Goal: Transaction & Acquisition: Purchase product/service

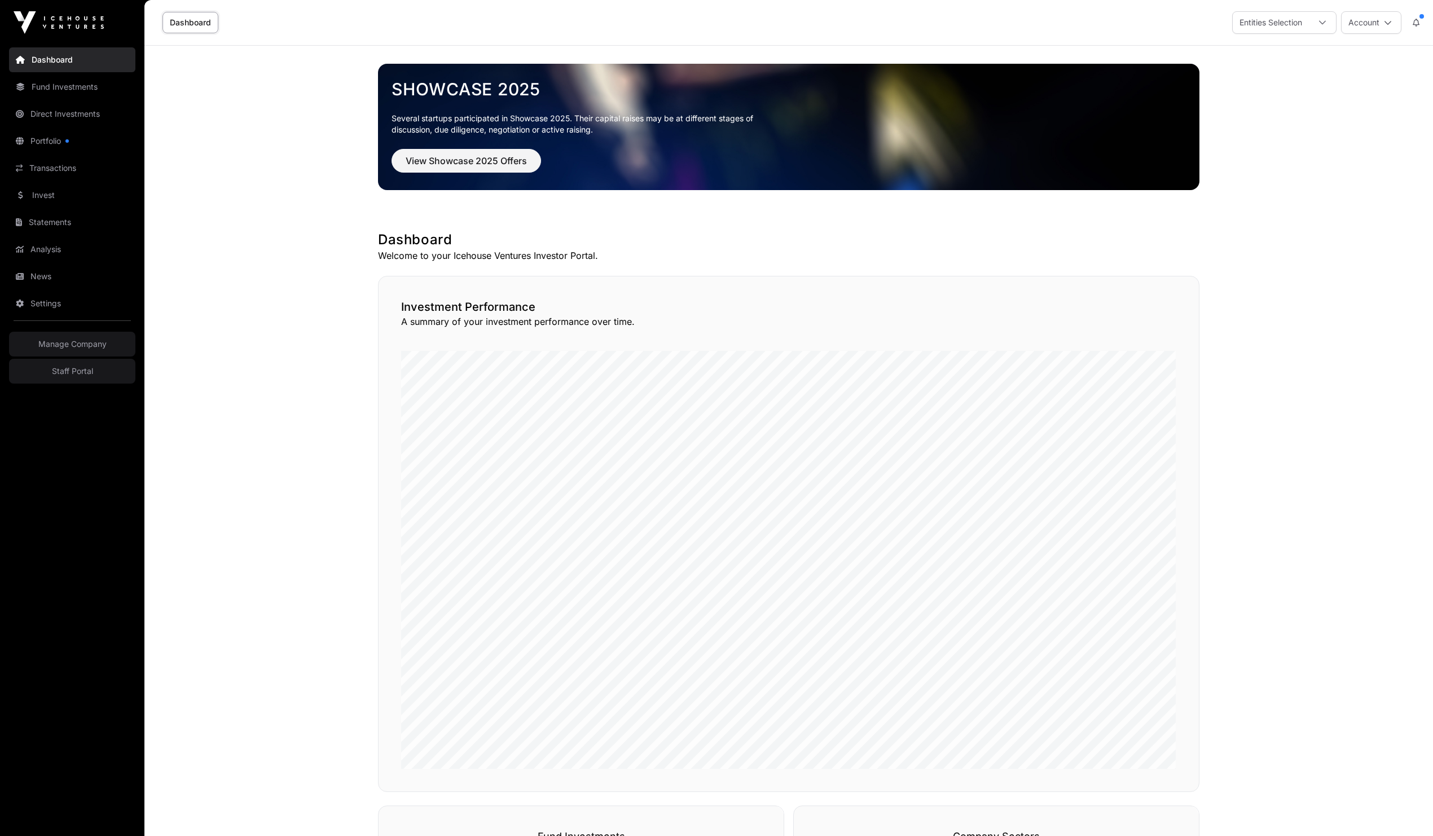
click at [47, 197] on link "Invest" at bounding box center [72, 195] width 126 height 25
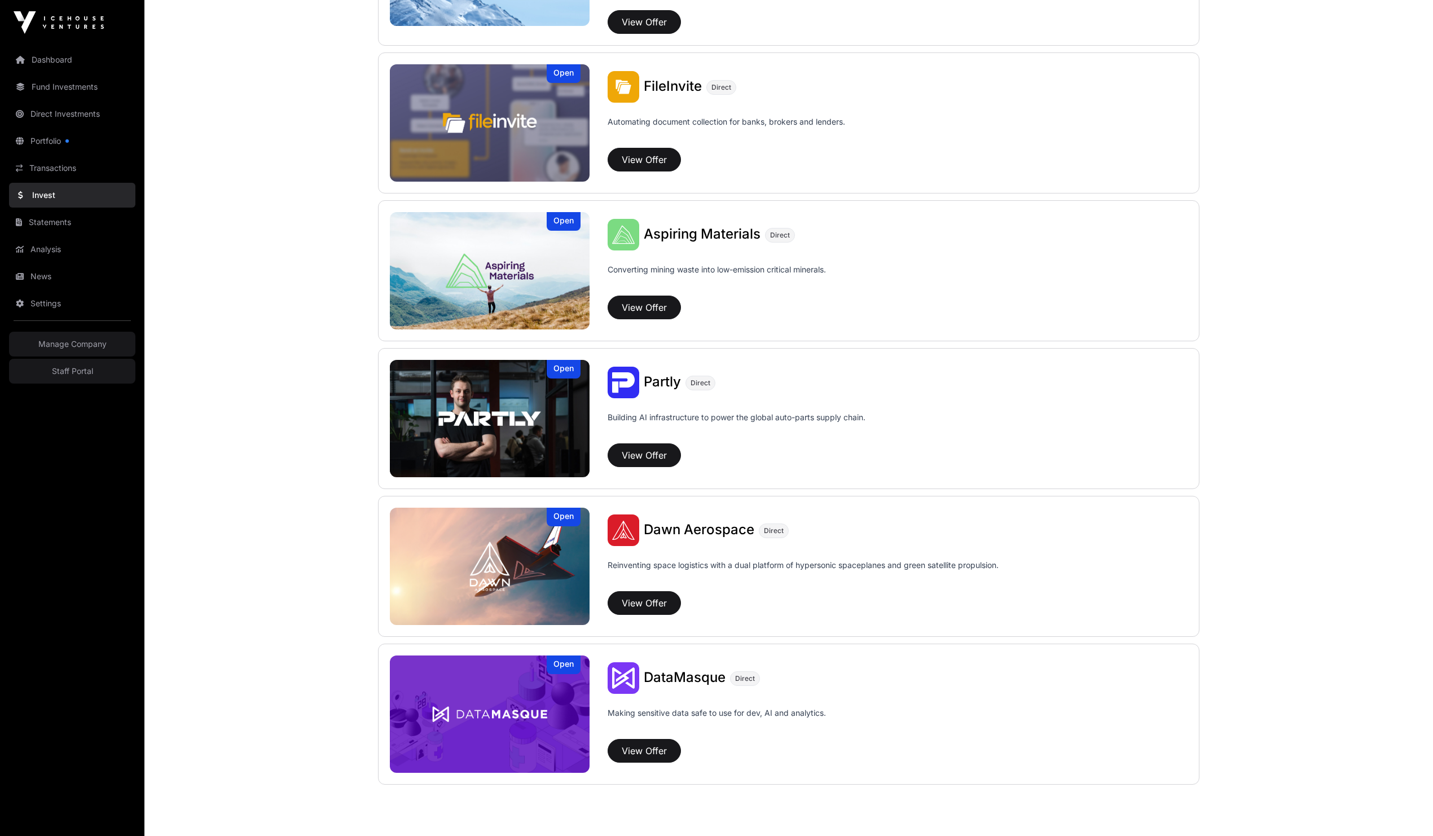
scroll to position [382, 0]
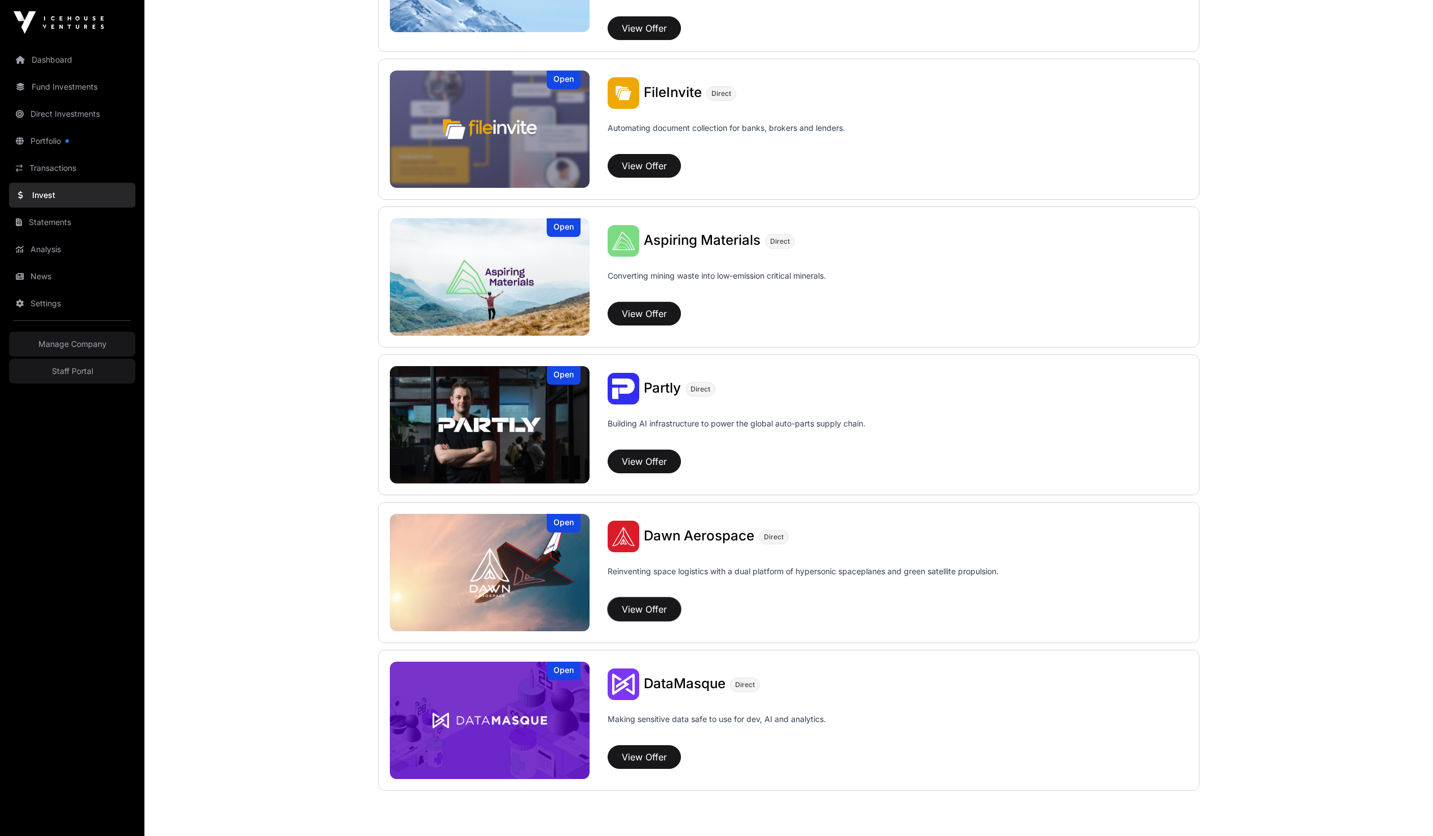
click at [652, 609] on button "View Offer" at bounding box center [644, 609] width 73 height 24
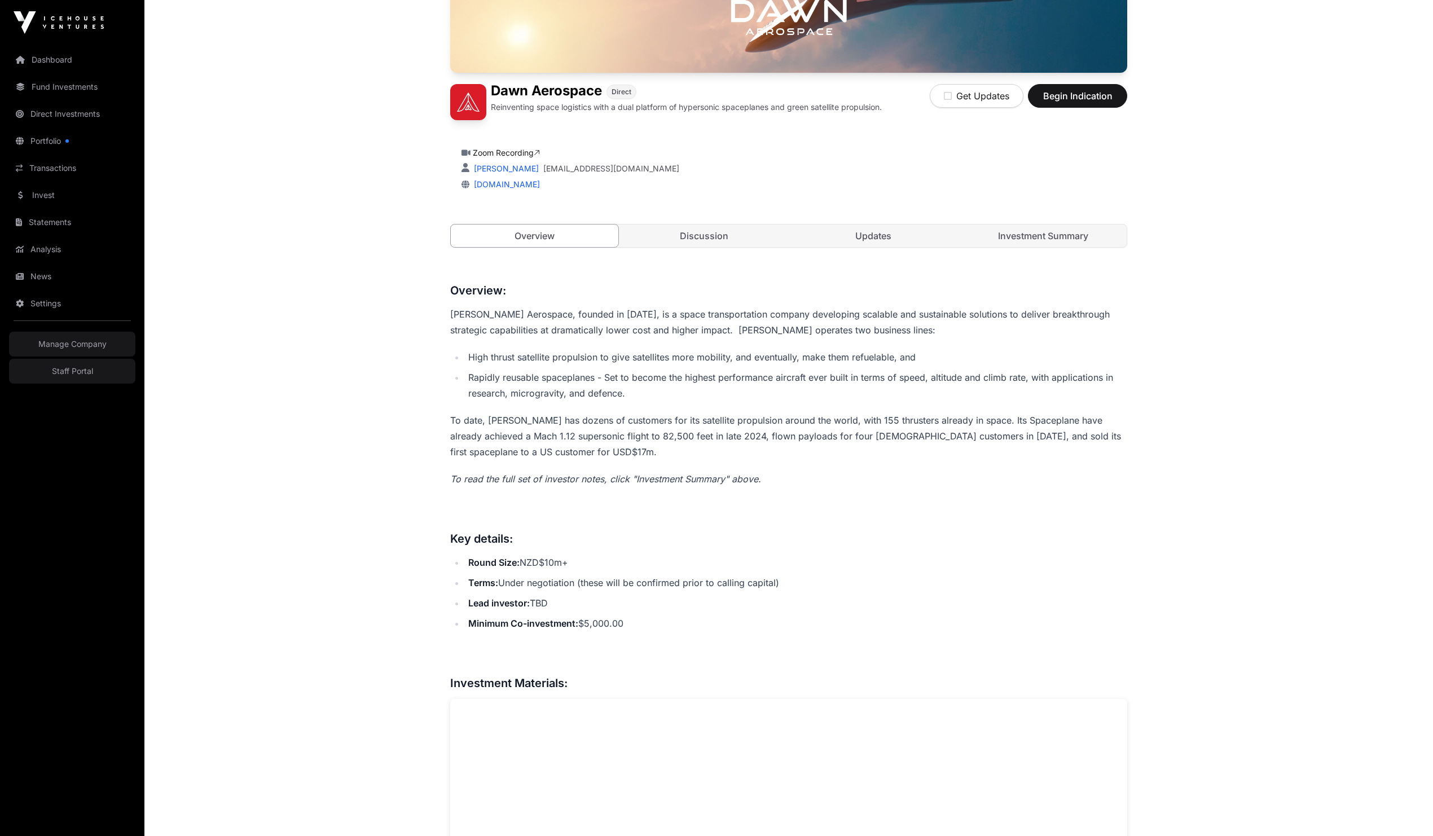
scroll to position [242, 0]
click at [1015, 234] on link "Investment Summary" at bounding box center [1044, 236] width 168 height 23
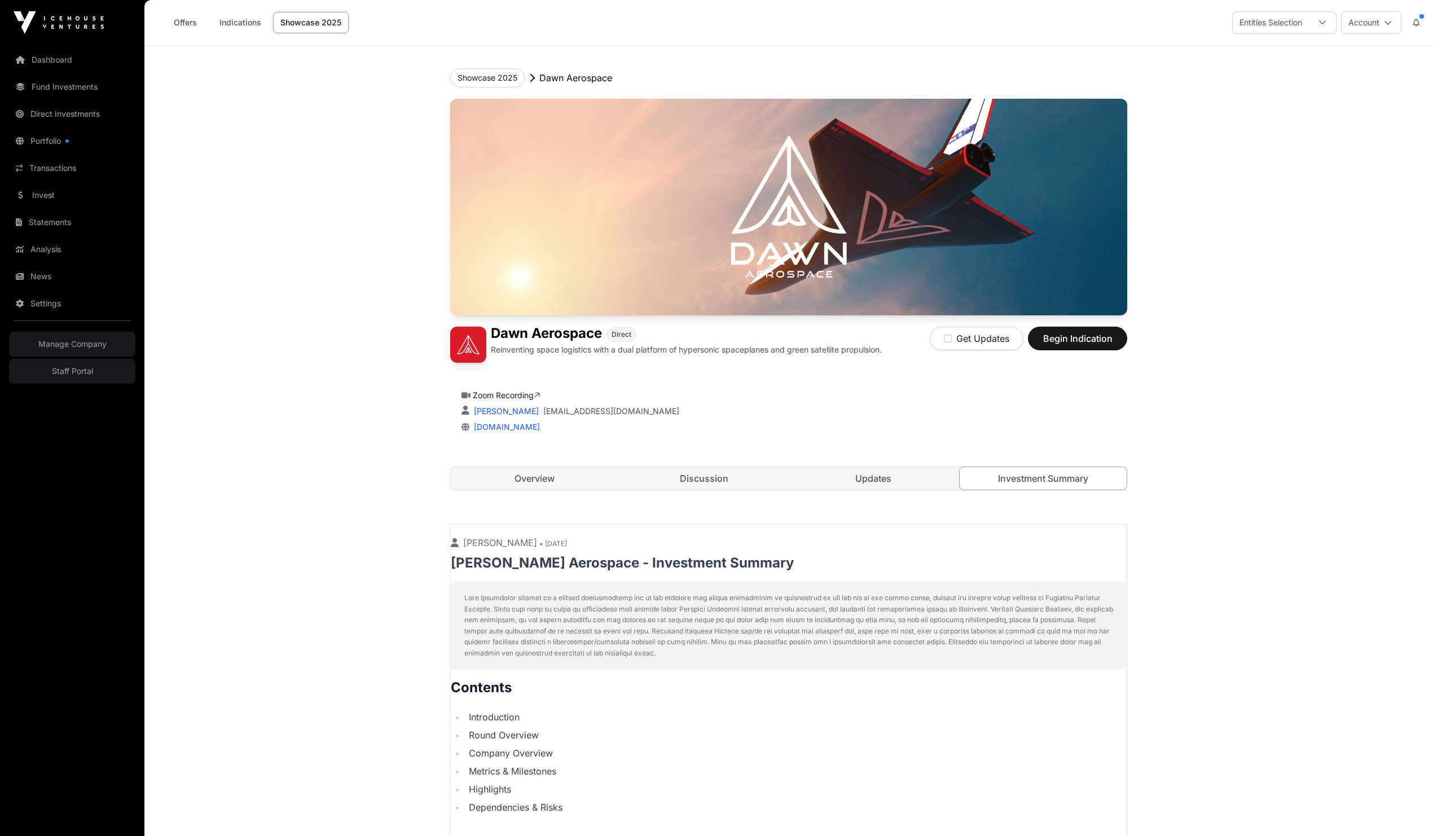
click at [501, 479] on link "Overview" at bounding box center [535, 478] width 168 height 23
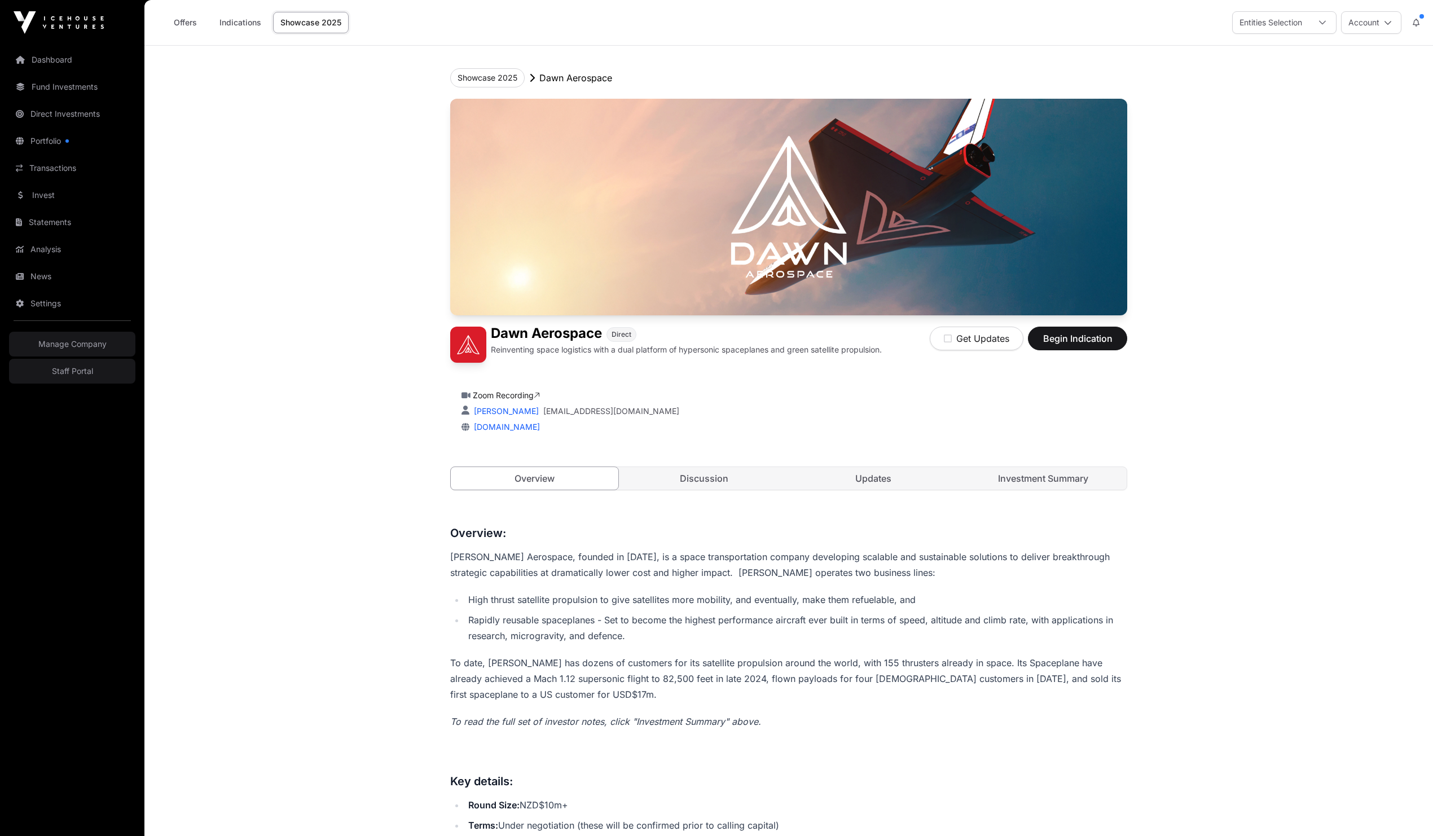
click at [50, 196] on link "Invest" at bounding box center [72, 195] width 126 height 25
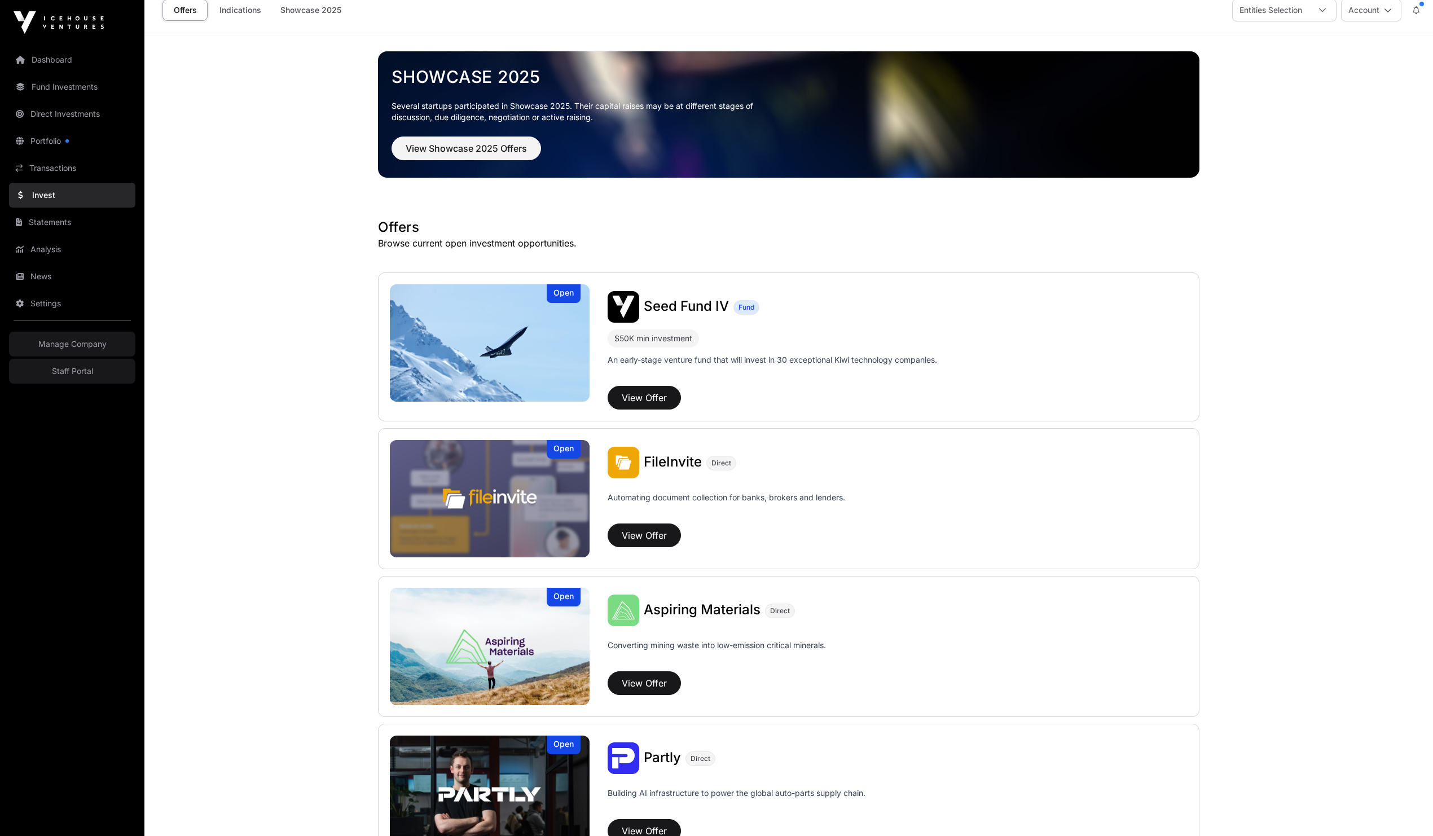
scroll to position [14, 0]
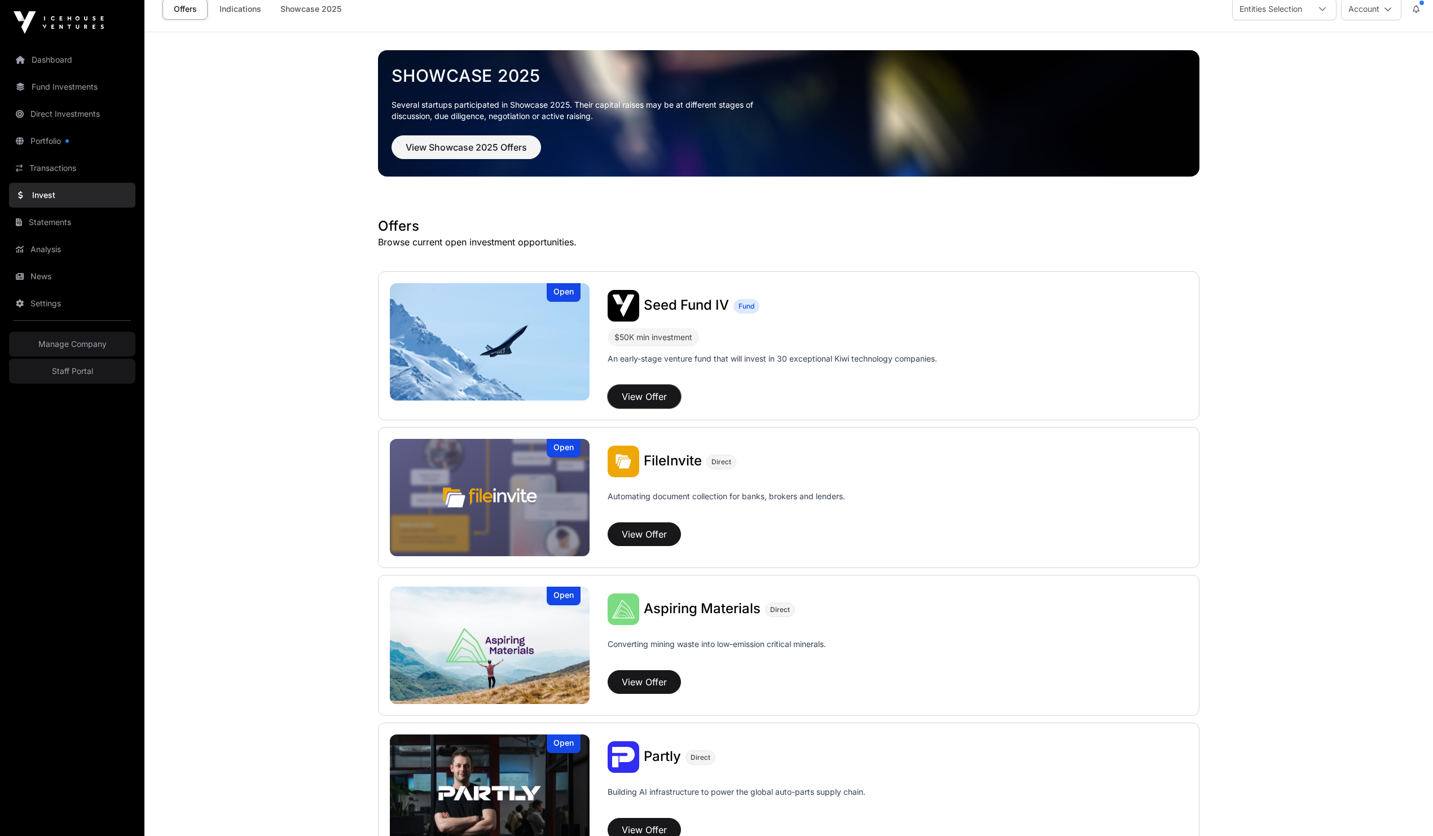
click at [641, 402] on button "View Offer" at bounding box center [644, 397] width 73 height 24
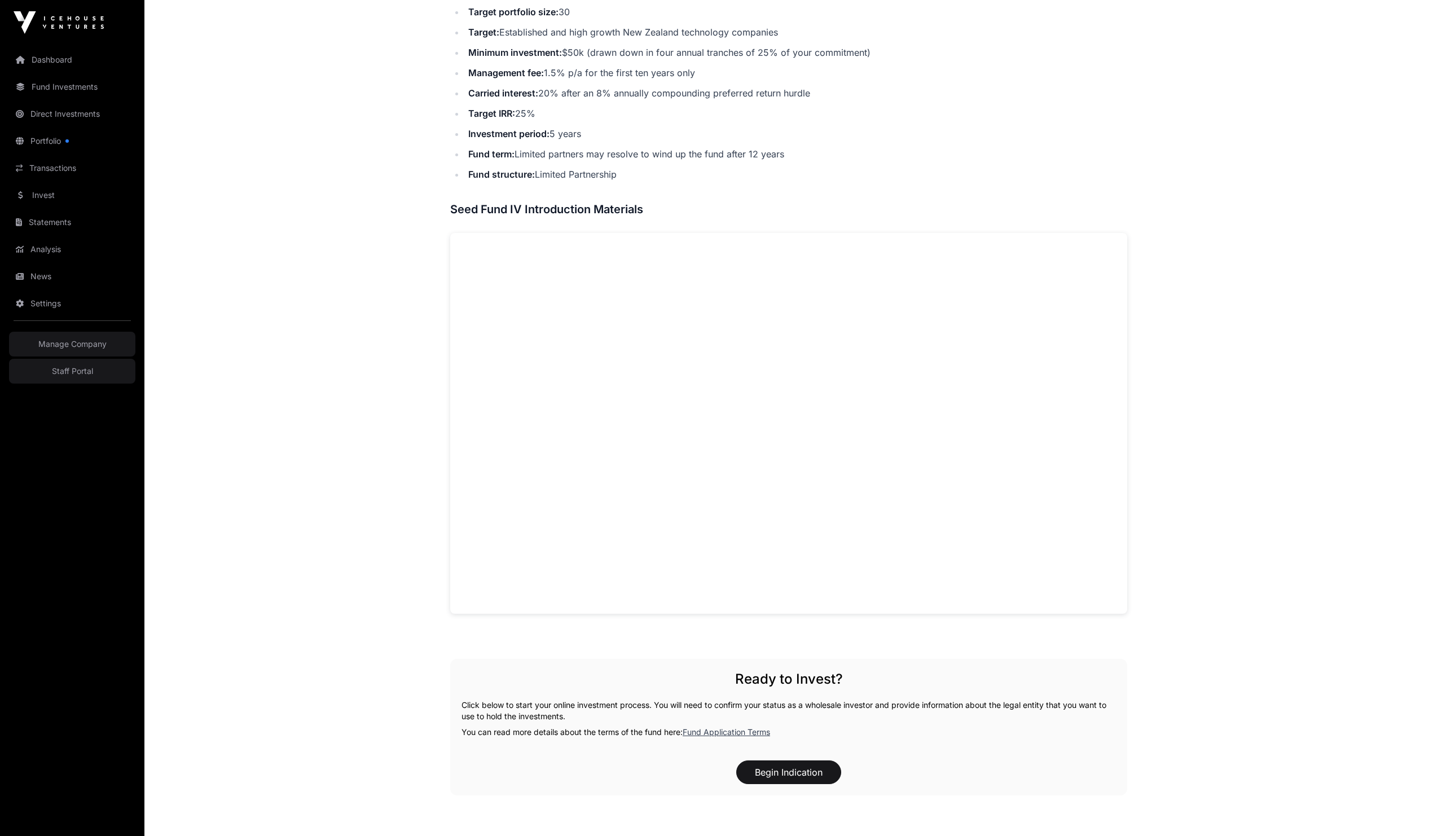
scroll to position [664, 0]
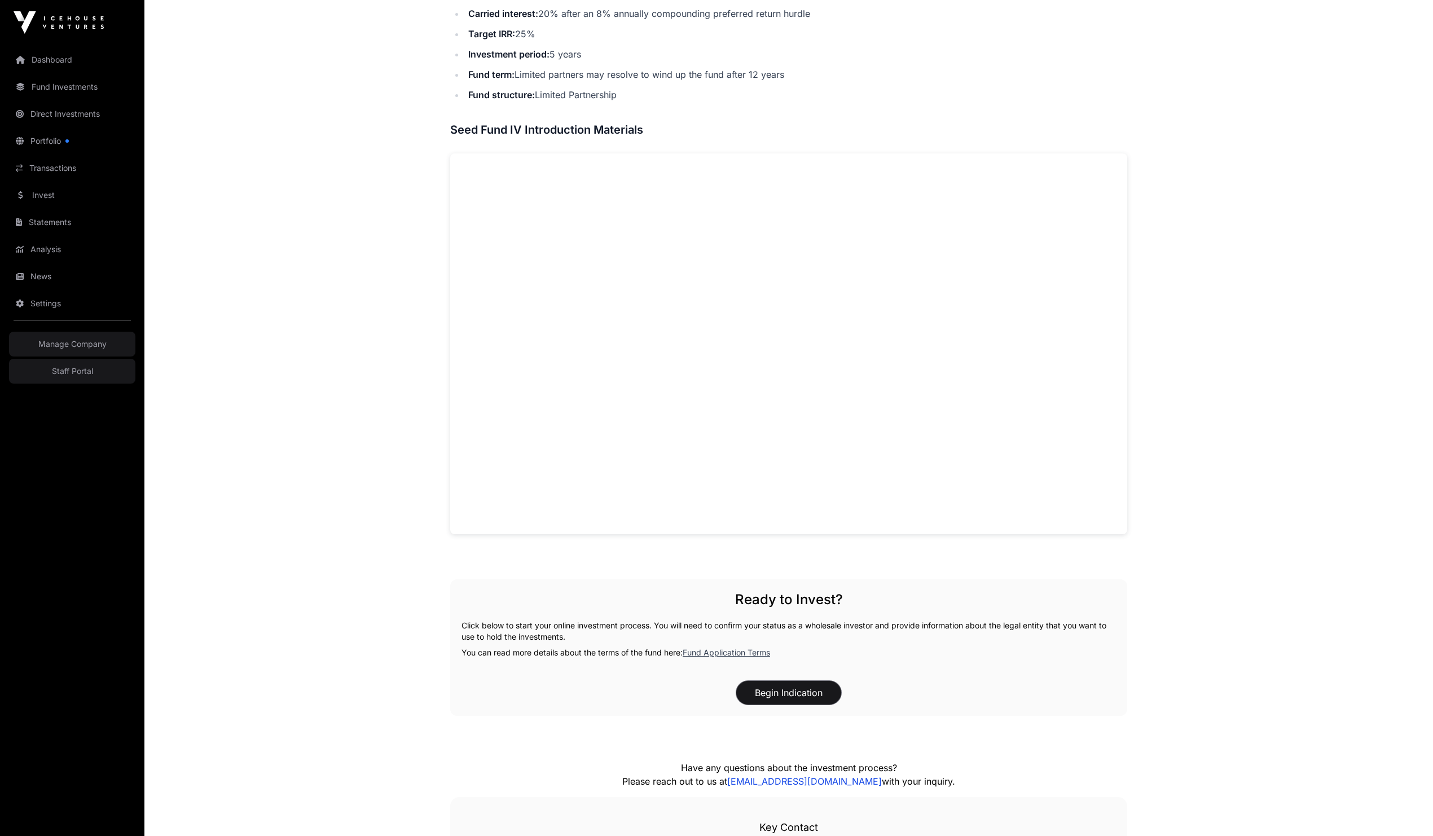
click at [811, 700] on button "Begin Indication" at bounding box center [788, 693] width 105 height 24
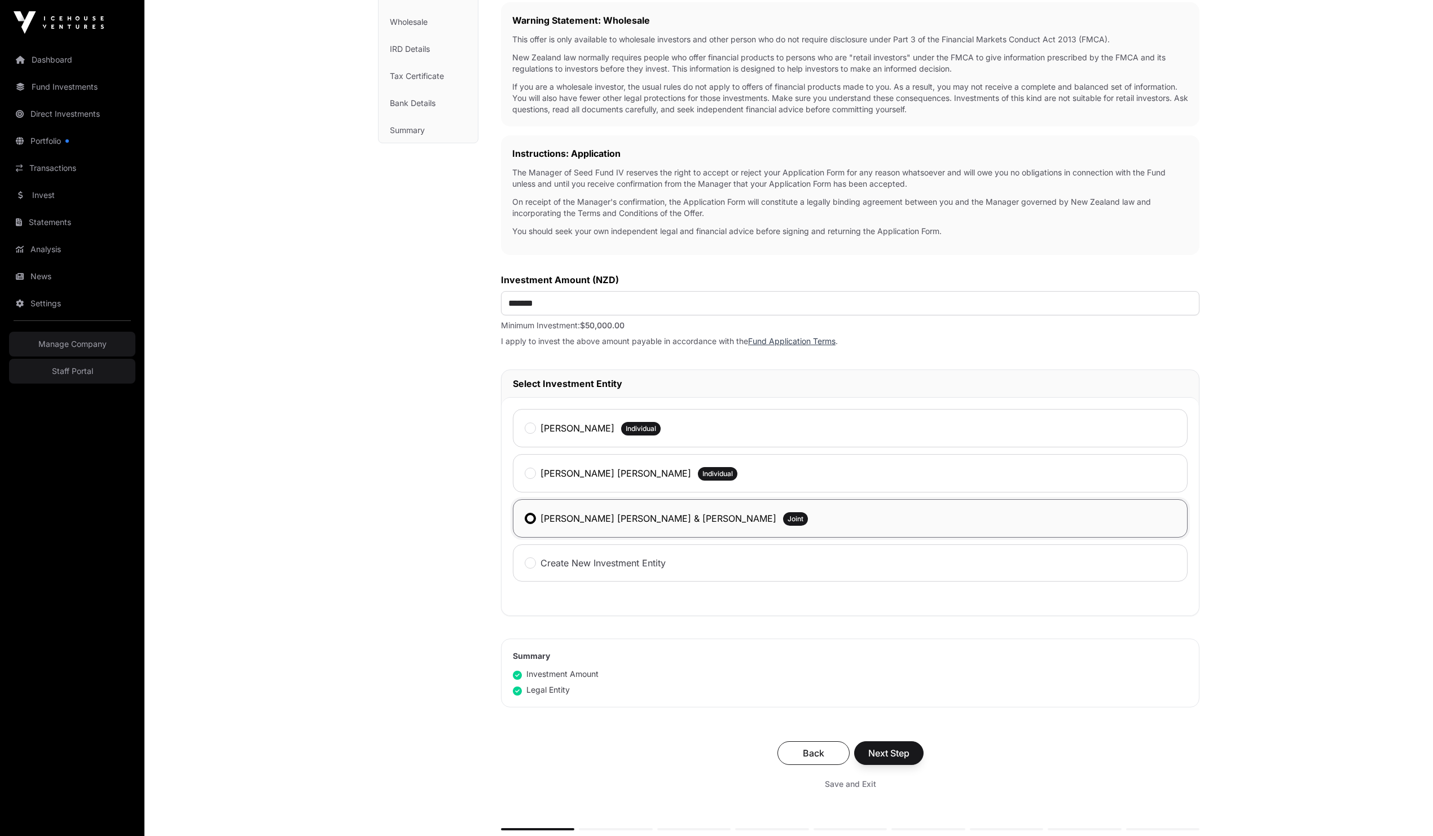
scroll to position [242, 0]
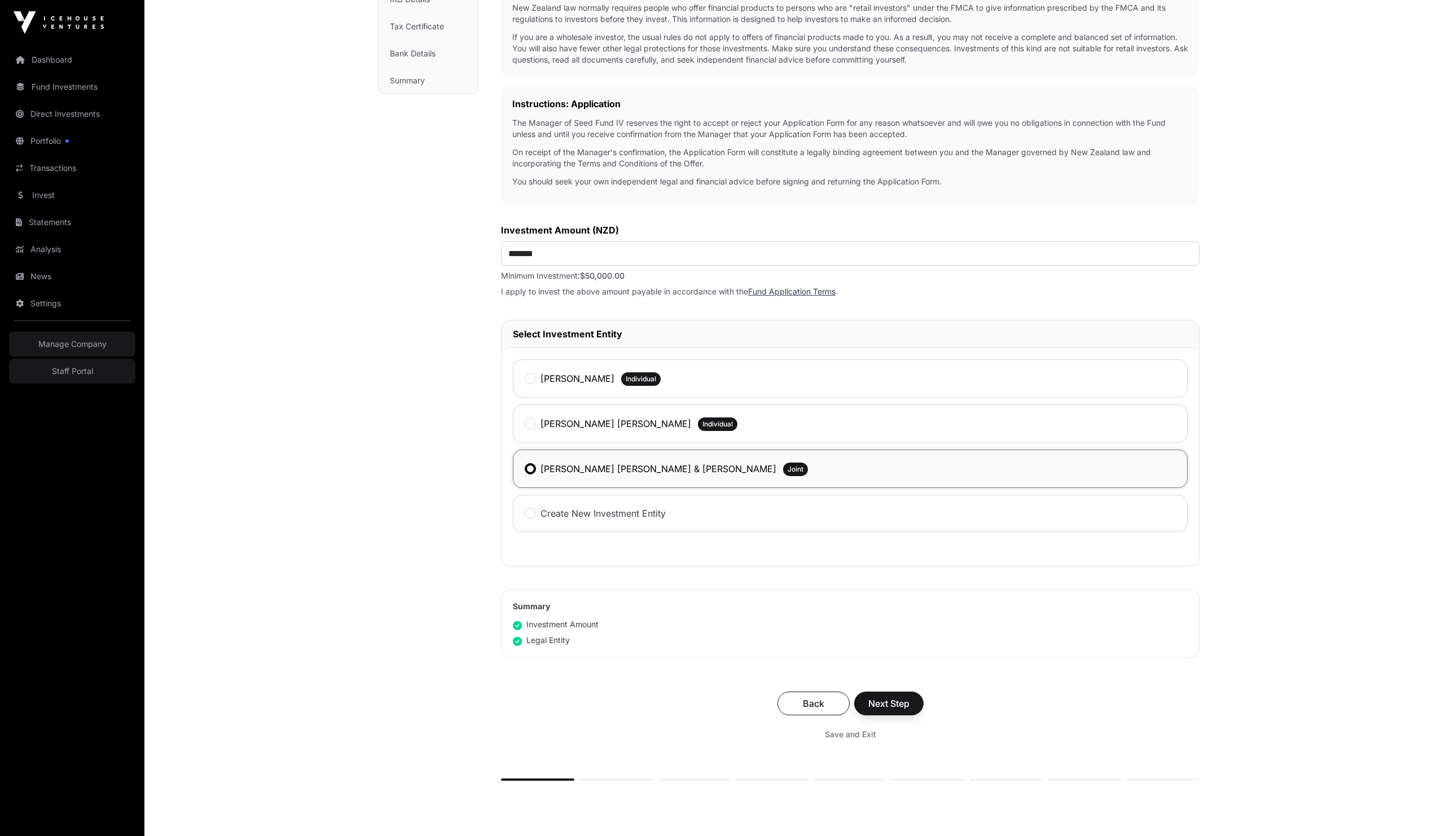
click at [591, 524] on div "Create New Investment Entity" at bounding box center [850, 513] width 675 height 37
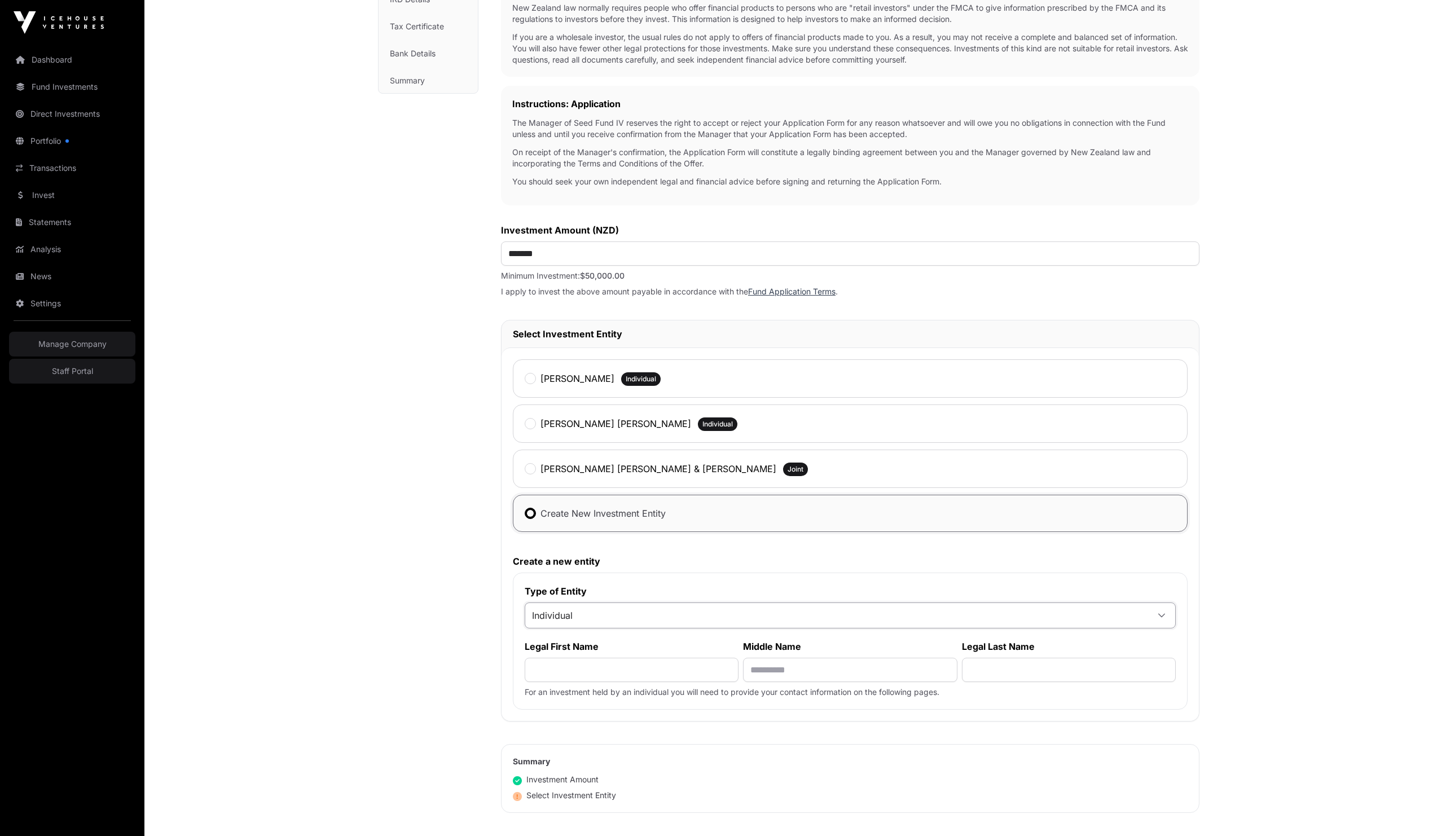
click at [630, 616] on span "Individual" at bounding box center [836, 615] width 623 height 20
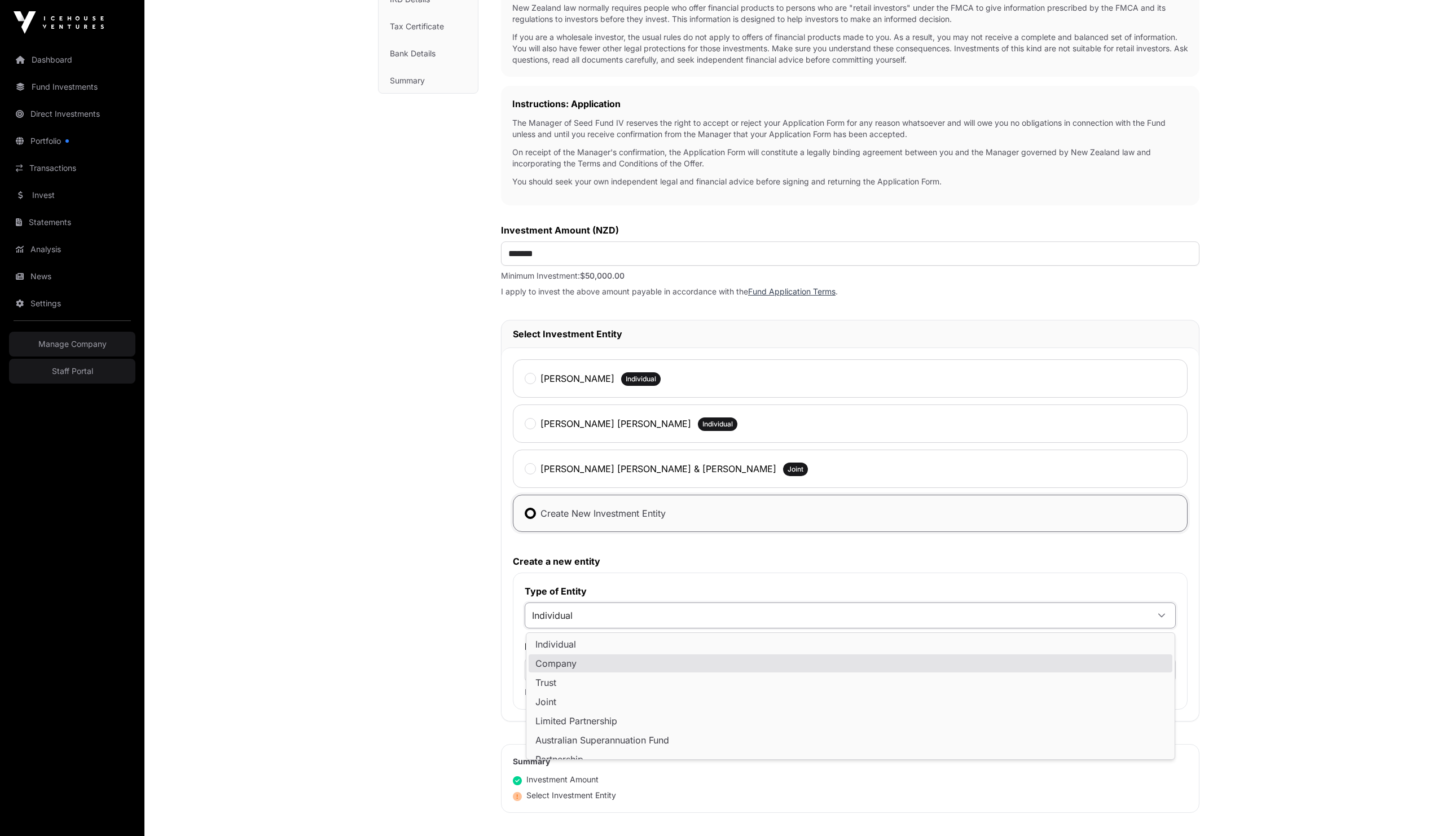
click at [368, 617] on div "Seed Fund IV Investment Application Fund Wholesale Investment Investment Fund A…" at bounding box center [788, 405] width 867 height 1180
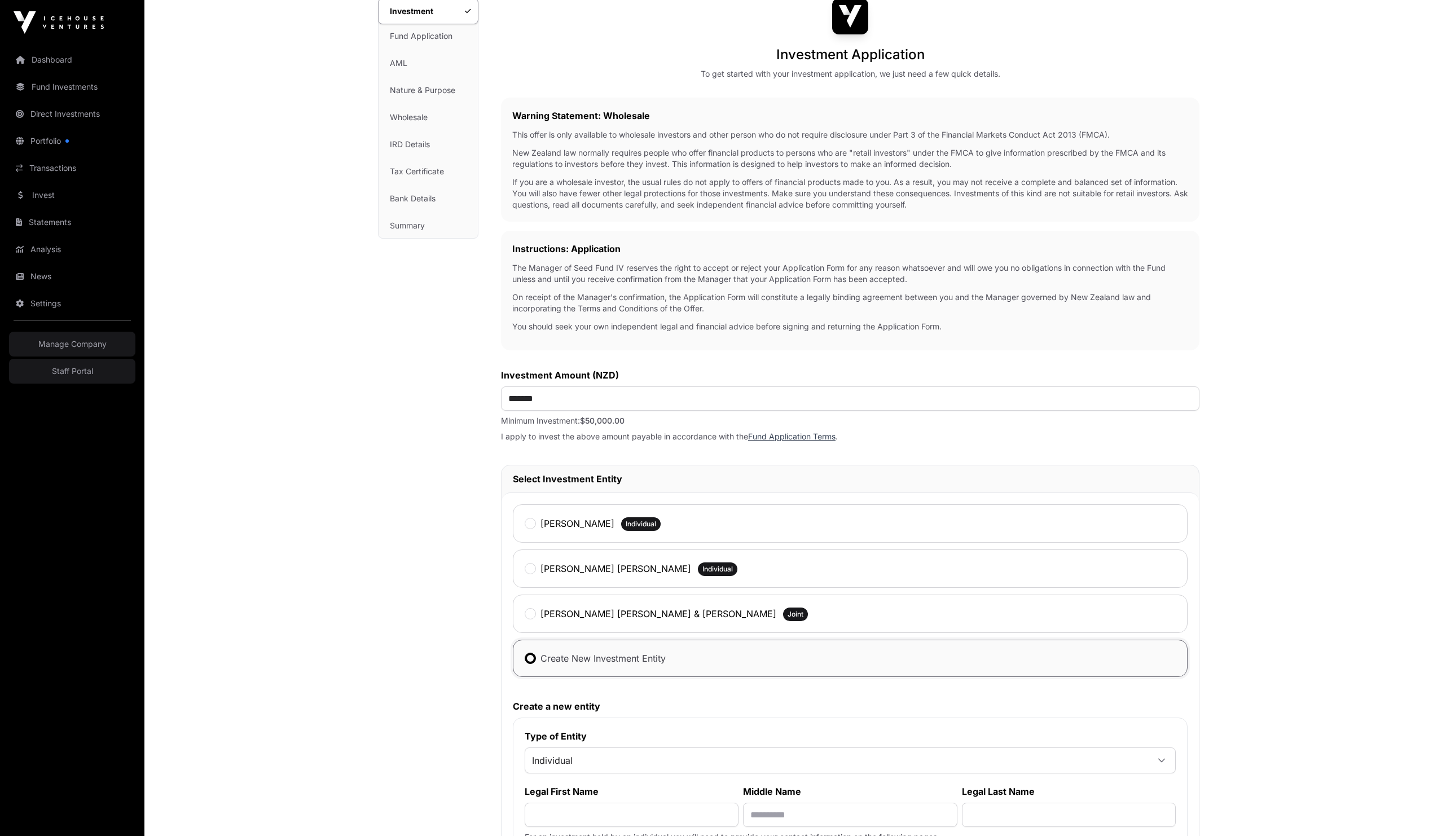
scroll to position [0, 0]
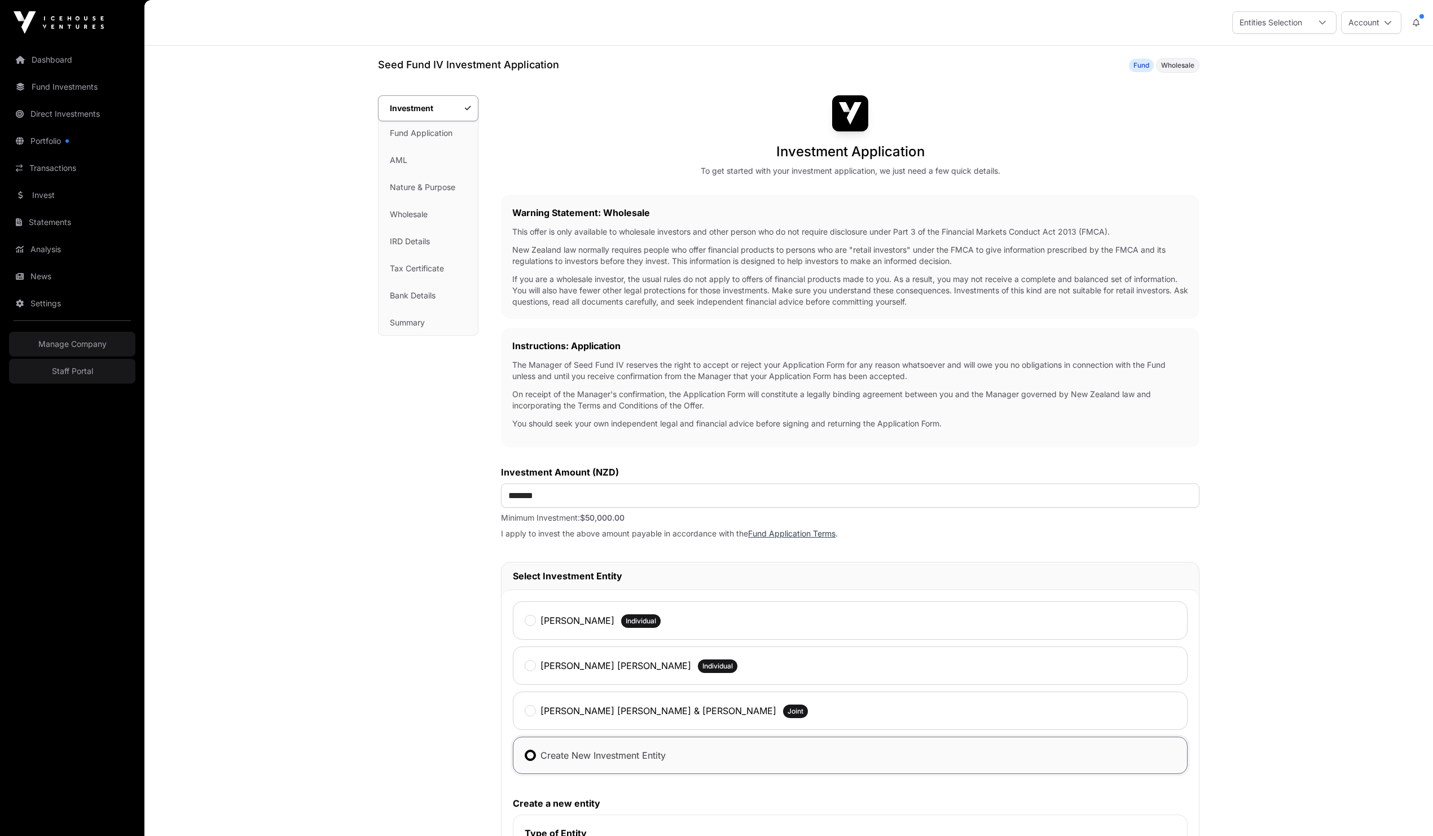
click at [49, 53] on link "Dashboard" at bounding box center [72, 59] width 126 height 25
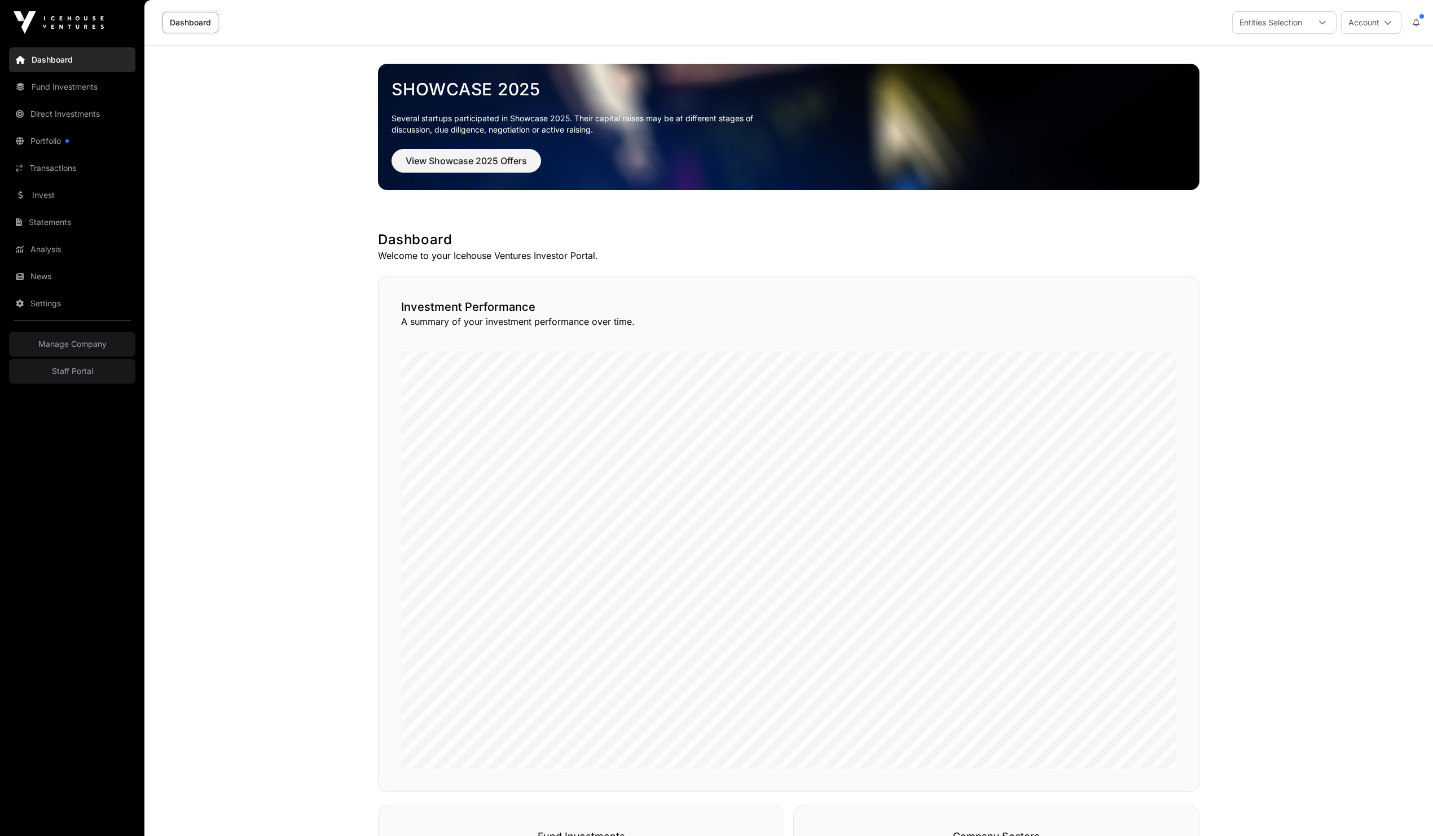
click at [77, 87] on link "Fund Investments" at bounding box center [72, 86] width 126 height 25
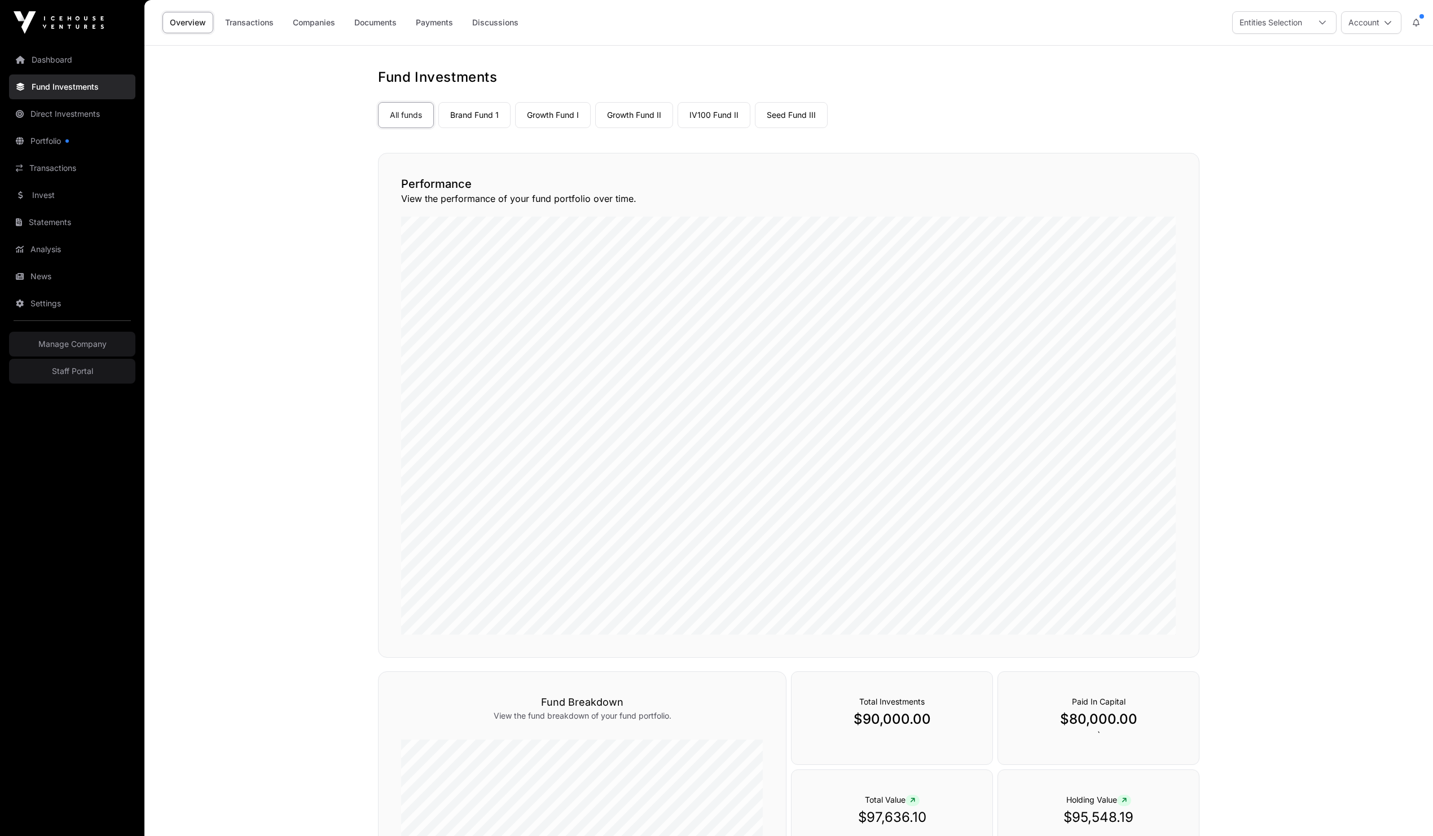
click at [777, 118] on link "Seed Fund III" at bounding box center [791, 115] width 73 height 26
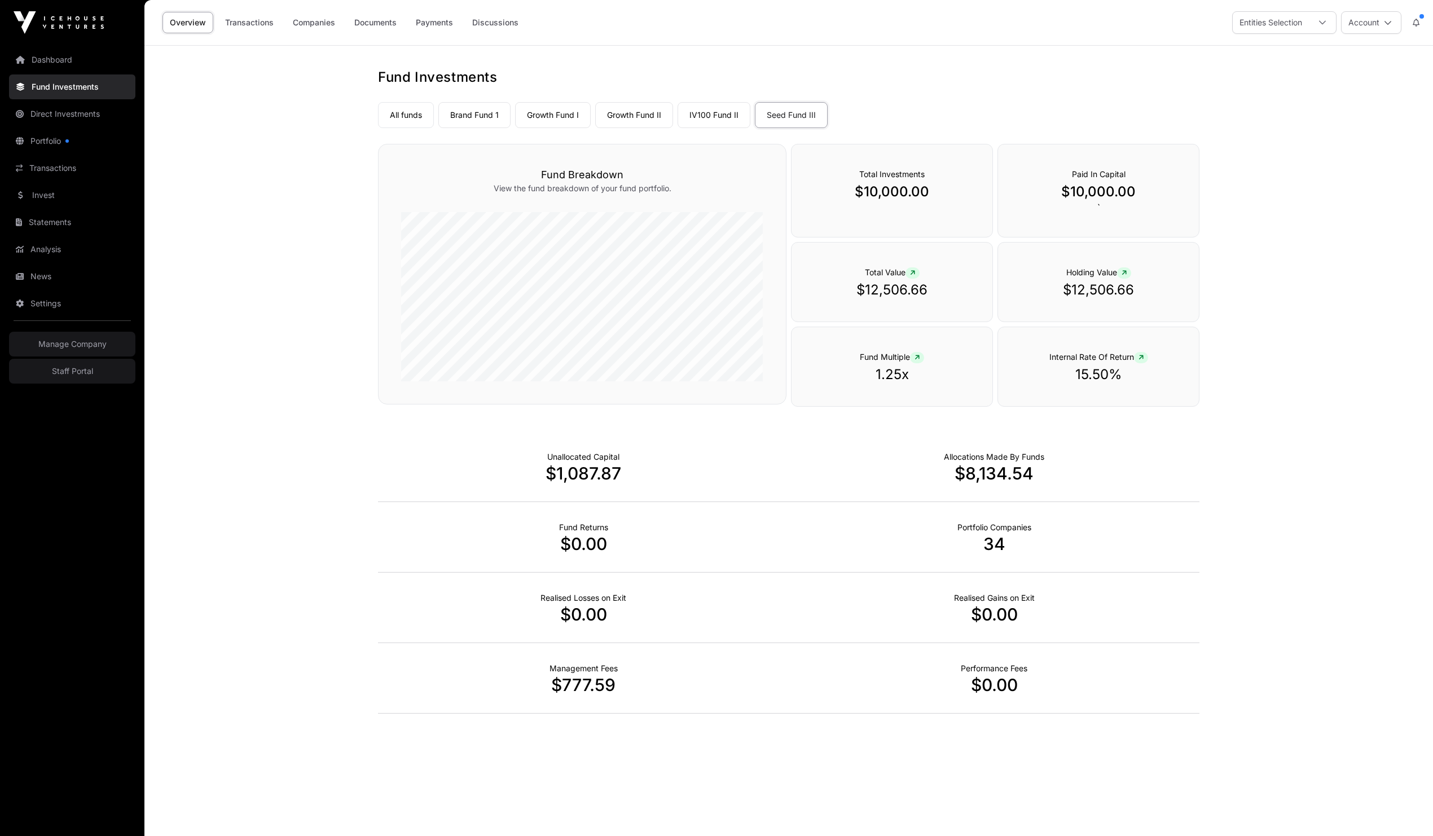
click at [320, 24] on link "Companies" at bounding box center [313, 22] width 57 height 21
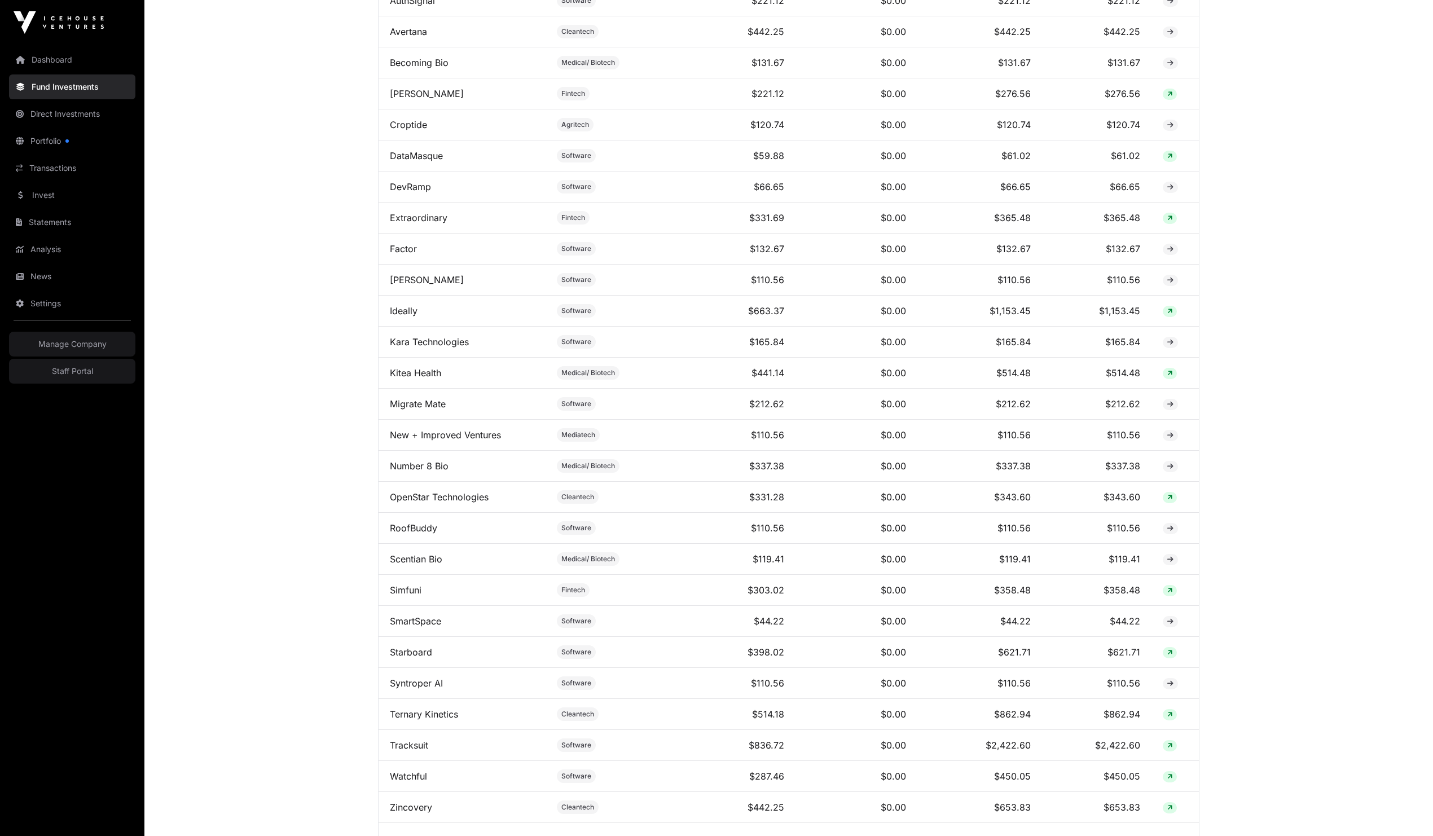
scroll to position [831, 0]
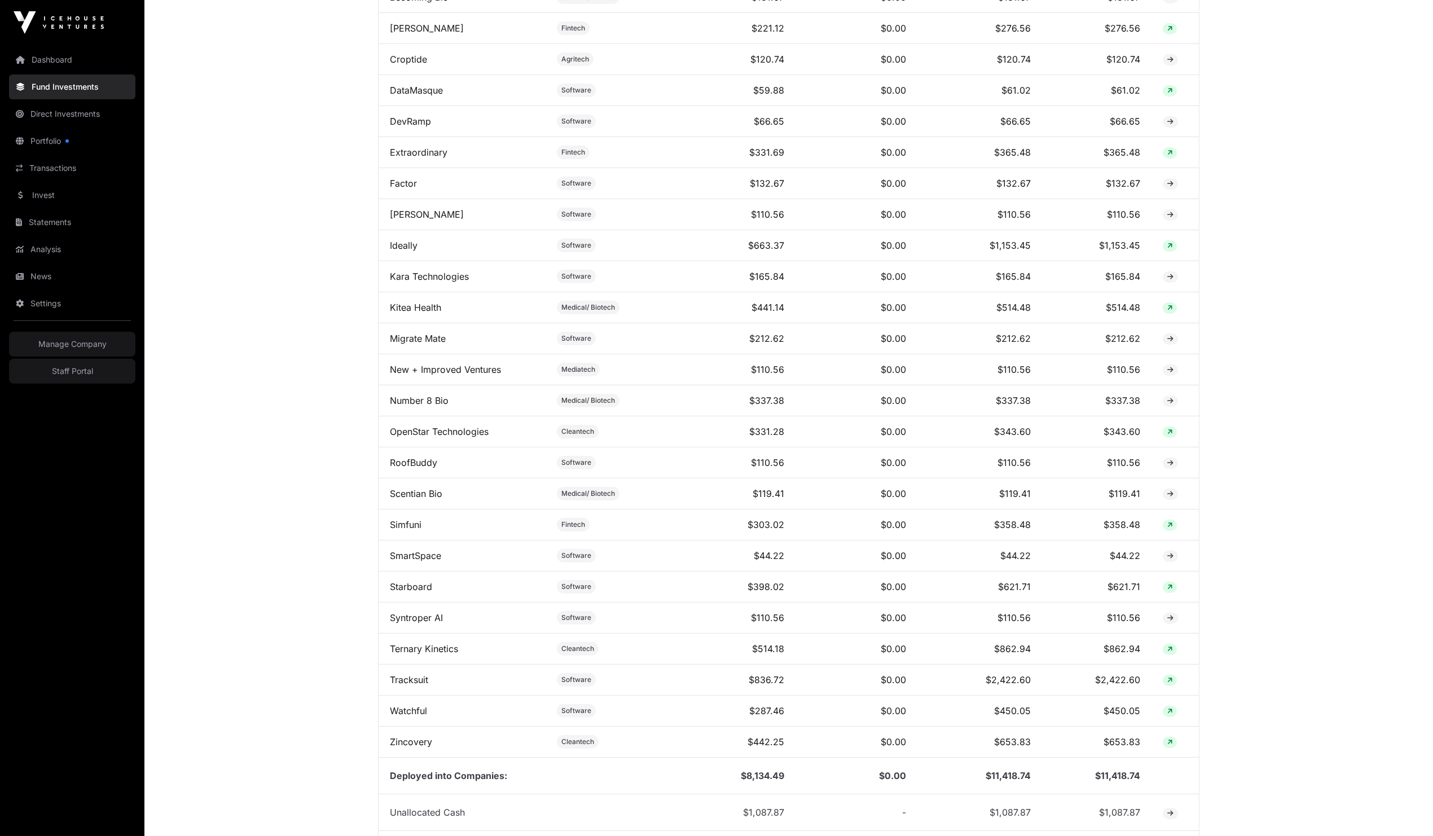
click at [417, 685] on link "Tracksuit" at bounding box center [409, 679] width 38 height 11
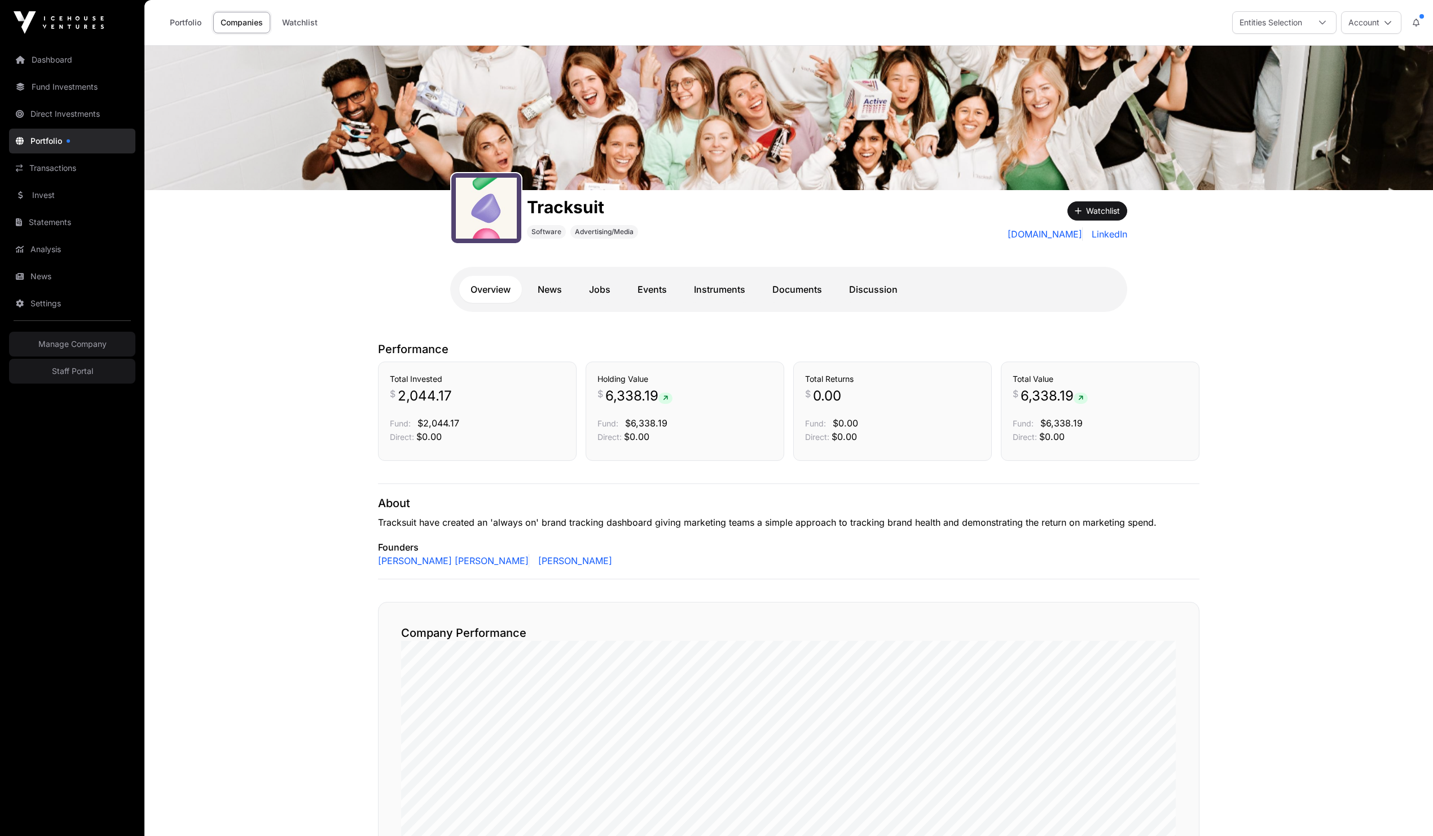
click at [793, 285] on link "Documents" at bounding box center [797, 289] width 72 height 27
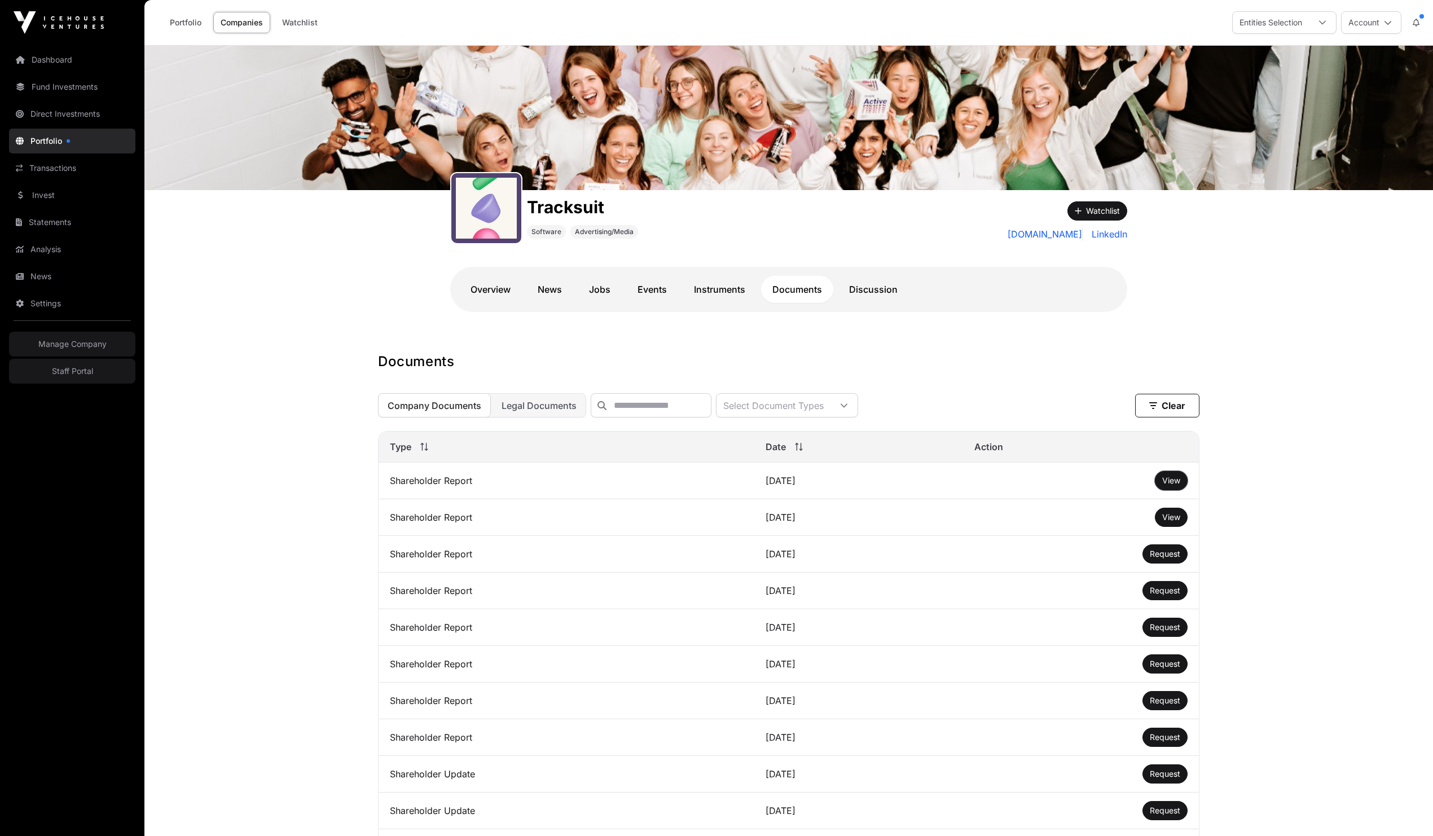
click at [1160, 489] on button "View" at bounding box center [1171, 480] width 33 height 19
drag, startPoint x: 1255, startPoint y: 481, endPoint x: 1177, endPoint y: 482, distance: 77.9
click at [1173, 485] on span "View" at bounding box center [1171, 481] width 18 height 10
